Goal: Find contact information: Find contact information

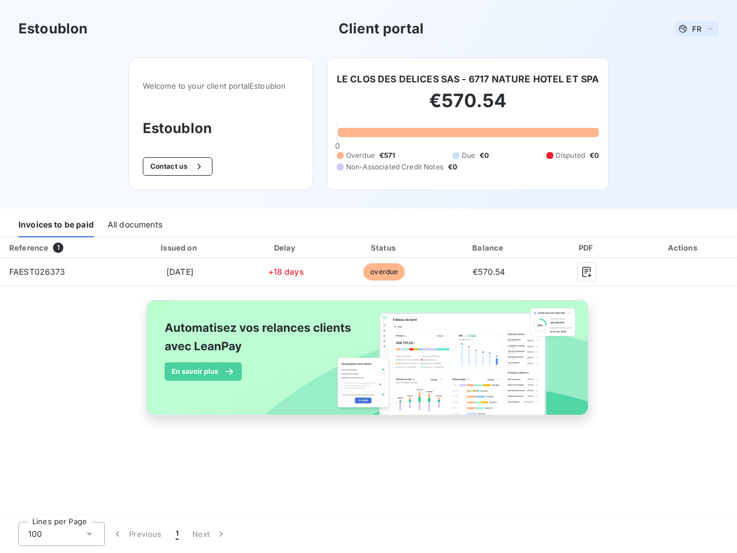
click at [697, 29] on span "FR" at bounding box center [696, 28] width 9 height 9
click at [176, 166] on button "Contact us" at bounding box center [178, 166] width 70 height 18
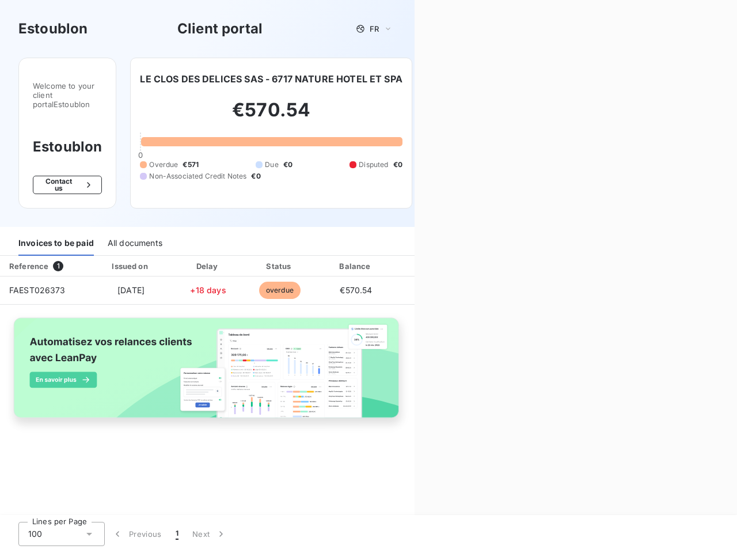
click at [469, 79] on div "Contact us Fill out the form below, and a member of our team will get back to y…" at bounding box center [576, 276] width 322 height 553
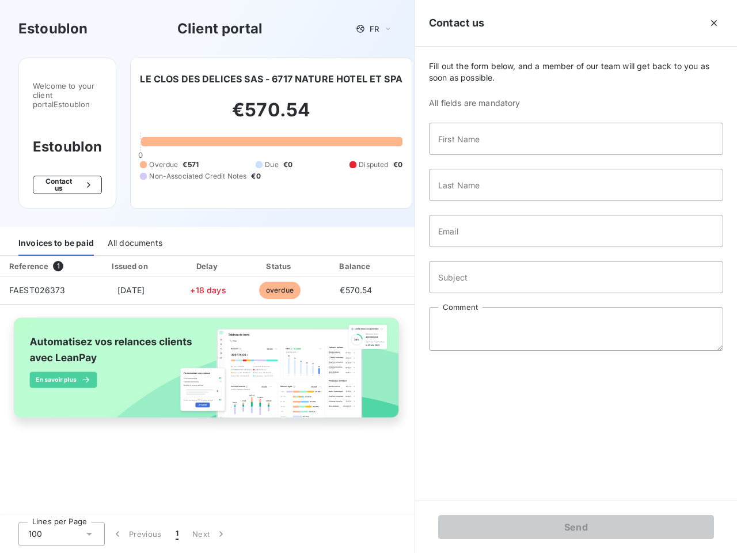
click at [56, 225] on div "Welcome to your client portal Estoublon Estoublon Contact us LE CLOS DES DELICE…" at bounding box center [207, 142] width 415 height 169
click at [134, 225] on div "Welcome to your client portal Estoublon Estoublon Contact us LE CLOS DES DELICE…" at bounding box center [207, 142] width 415 height 169
click at [60, 248] on div "Invoices to be paid" at bounding box center [55, 243] width 75 height 24
click at [179, 248] on div "Invoices to be paid All documents" at bounding box center [207, 243] width 415 height 24
click at [286, 248] on div "Invoices to be paid All documents" at bounding box center [207, 243] width 415 height 24
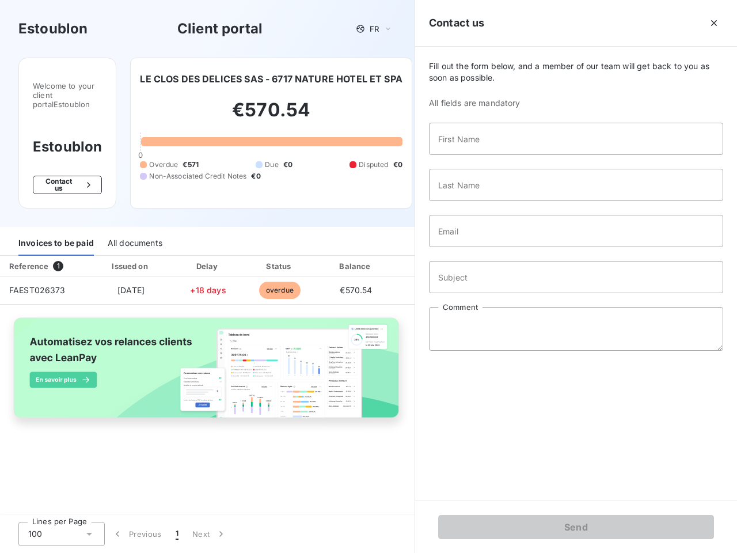
click at [384, 248] on div "Invoices to be paid All documents" at bounding box center [207, 243] width 415 height 24
click at [489, 248] on div "Fill out the form below, and a member of our team will get back to you as soon …" at bounding box center [576, 274] width 322 height 454
